Goal: Transaction & Acquisition: Purchase product/service

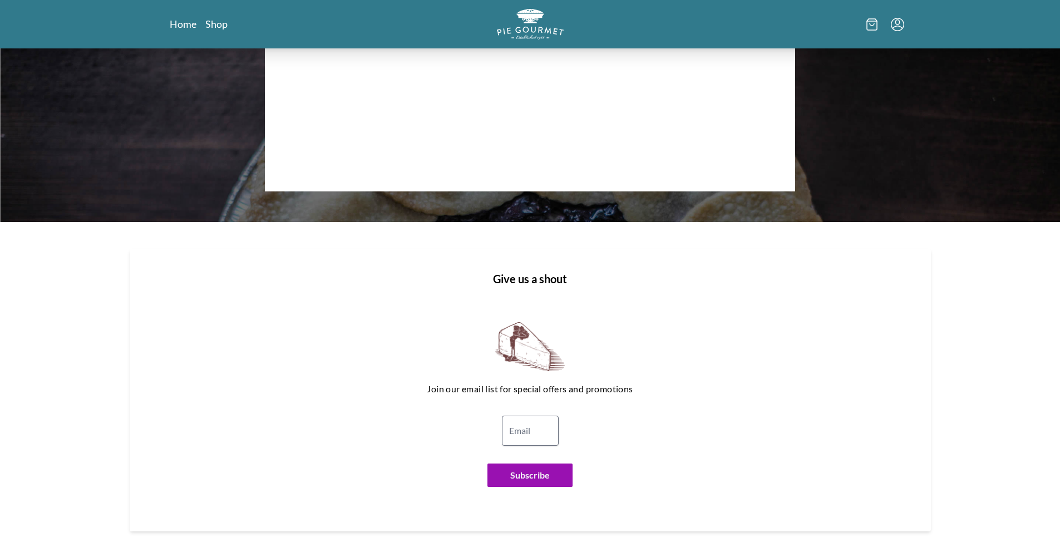
scroll to position [526, 0]
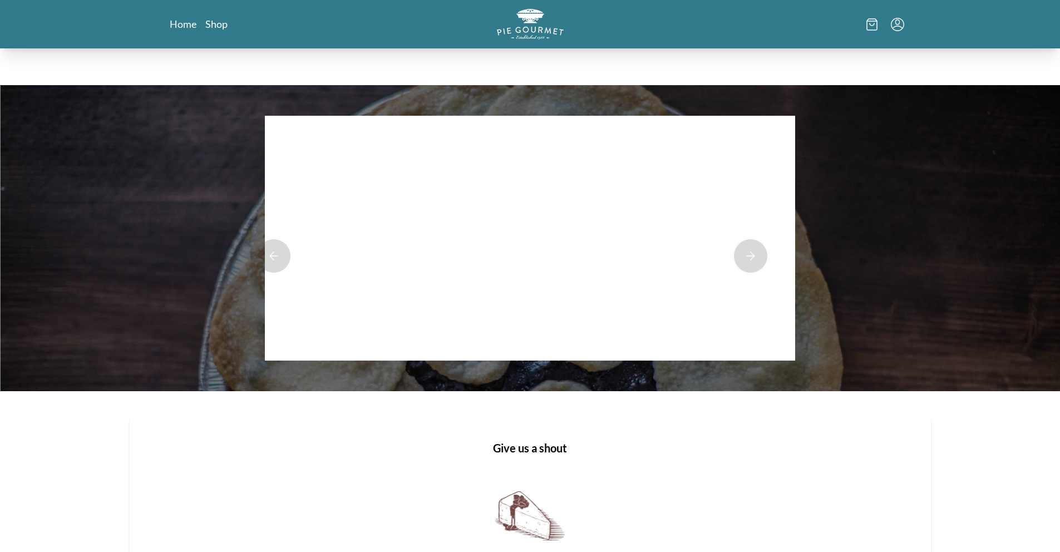
click at [574, 252] on div at bounding box center [530, 238] width 530 height 245
click at [753, 253] on button "Next Product Image" at bounding box center [751, 256] width 36 height 36
click at [751, 253] on button "Next Product Image" at bounding box center [751, 256] width 36 height 36
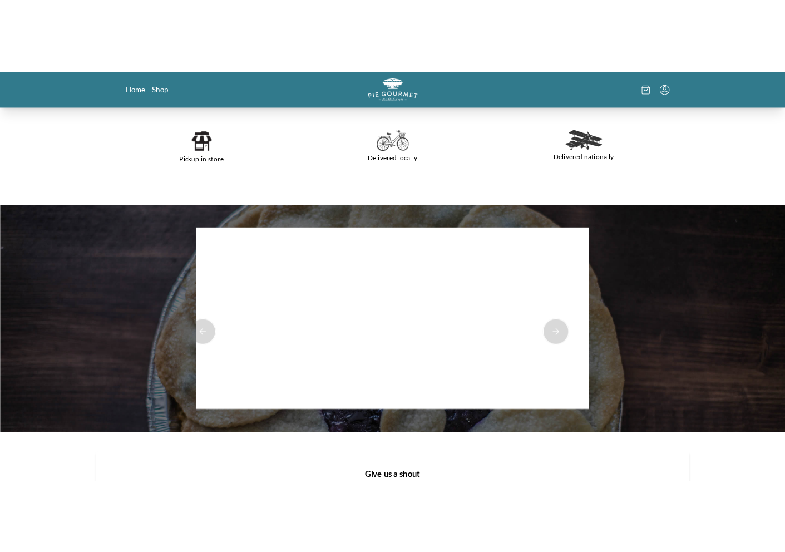
scroll to position [0, 0]
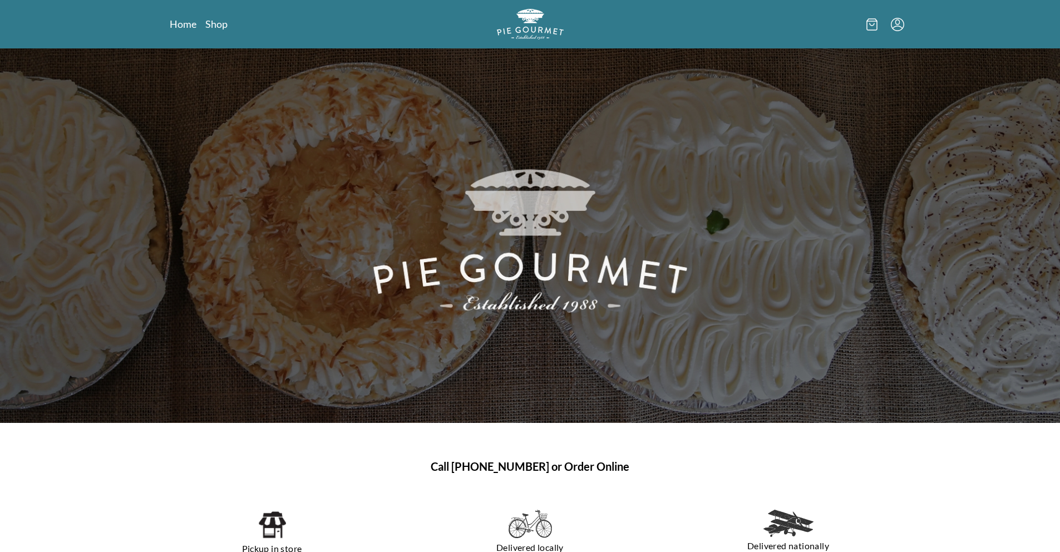
click at [213, 32] on div "Home Shop" at bounding box center [530, 24] width 855 height 48
click at [217, 28] on link "Shop" at bounding box center [216, 23] width 22 height 13
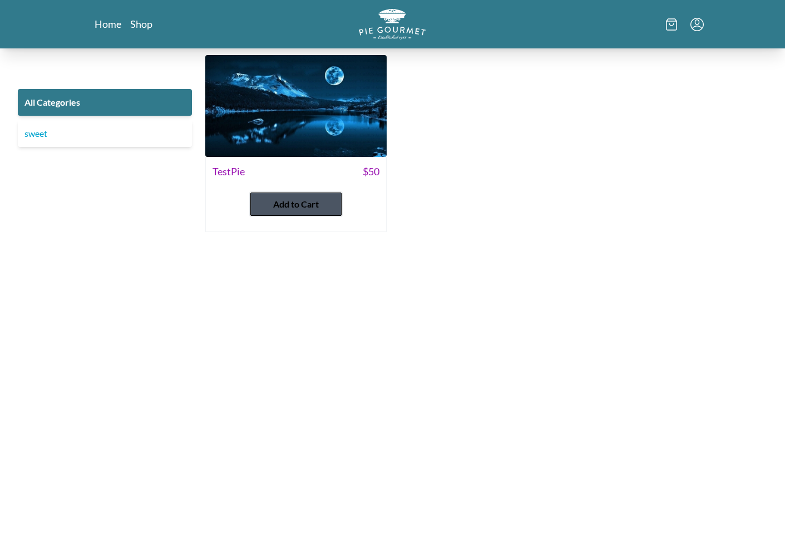
click at [280, 204] on span "Add to Cart" at bounding box center [296, 204] width 46 height 13
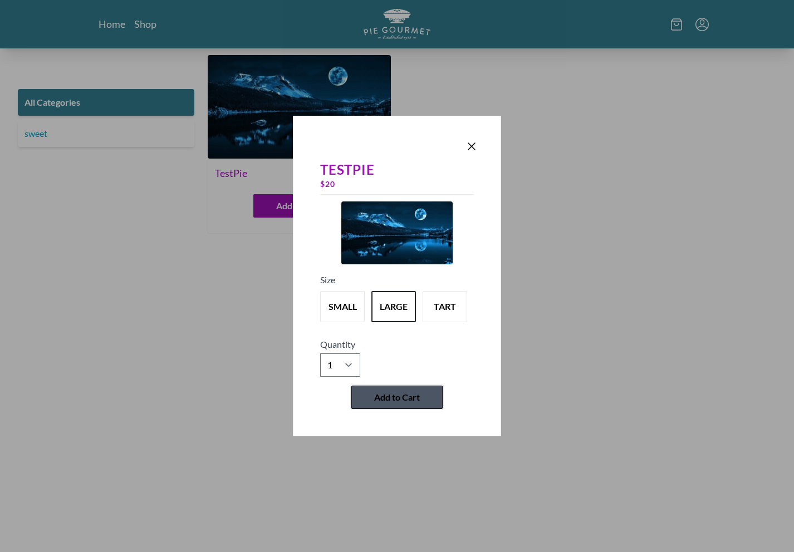
click at [410, 394] on span "Add to Cart" at bounding box center [397, 397] width 46 height 13
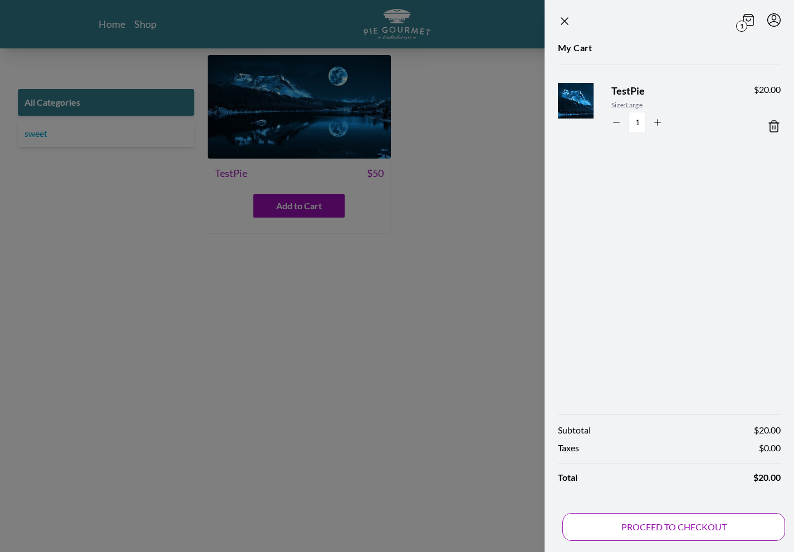
click at [725, 520] on button "PROCEED TO CHECKOUT" at bounding box center [673, 527] width 223 height 28
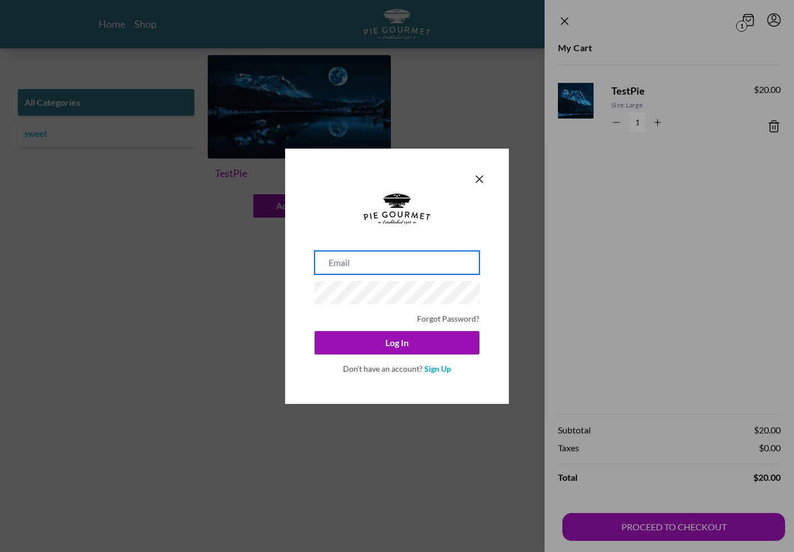
click at [397, 263] on input "email" at bounding box center [396, 262] width 165 height 23
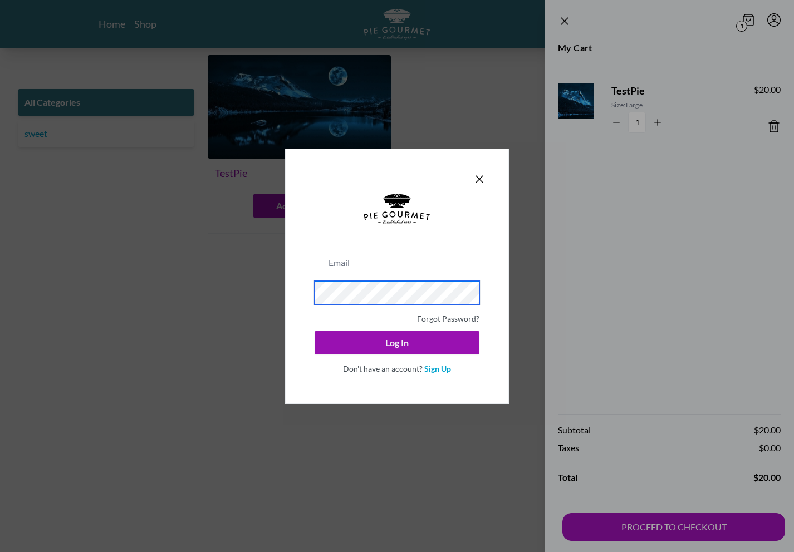
click at [478, 194] on form "Forgot Password? Log In Don't have an account? Sign Up" at bounding box center [397, 284] width 178 height 194
click at [476, 177] on icon "Close panel" at bounding box center [479, 179] width 7 height 7
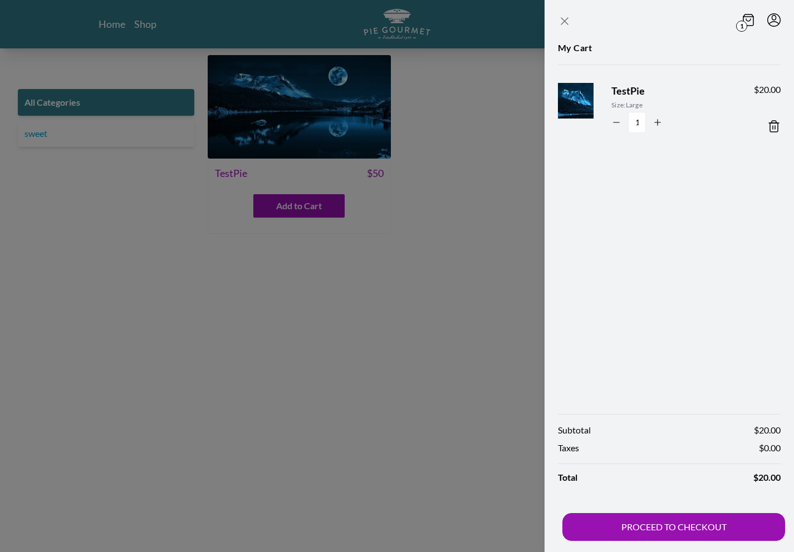
click at [561, 18] on icon "Close panel" at bounding box center [564, 21] width 7 height 7
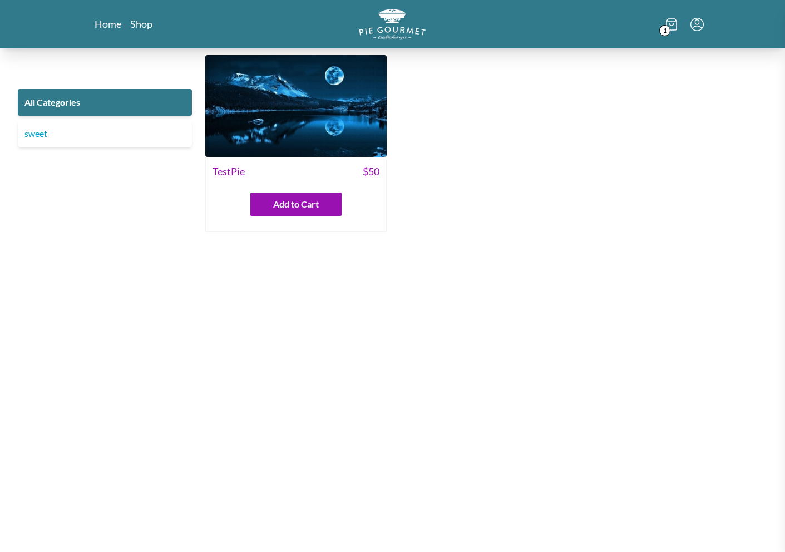
click at [558, 18] on section "1 My Cart TestPie Size: Large 1 $ 20.00 Subtotal $ 20.00 Taxes $ 0.00 Total $ 2…" at bounding box center [642, 276] width 285 height 552
click at [504, 336] on main "All Categories sweet TestPie $ 50 Add to Cart" at bounding box center [392, 306] width 785 height 503
click at [140, 24] on link "Shop" at bounding box center [141, 23] width 22 height 13
click at [395, 26] on img "Logo" at bounding box center [392, 24] width 70 height 32
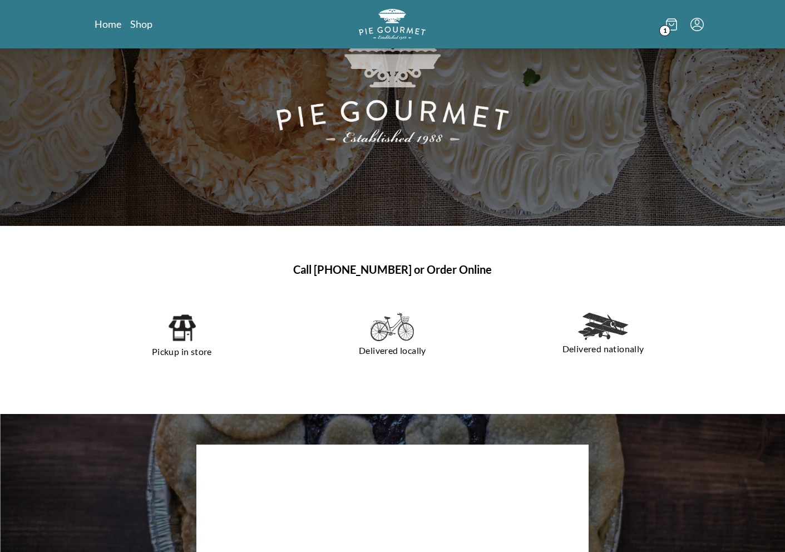
scroll to position [102, 0]
